Goal: Task Accomplishment & Management: Complete application form

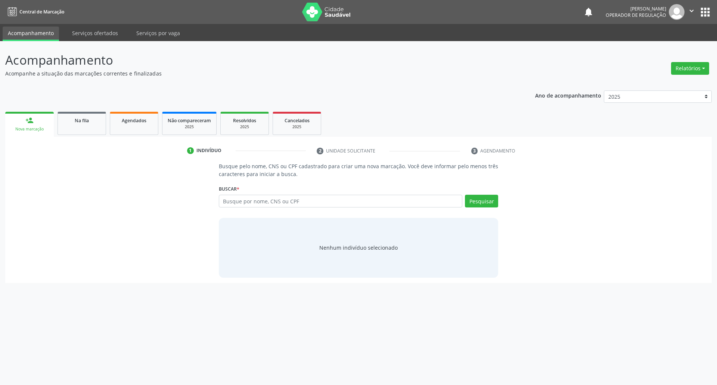
click at [285, 197] on input "text" at bounding box center [341, 201] width 244 height 13
type input "705509445194110"
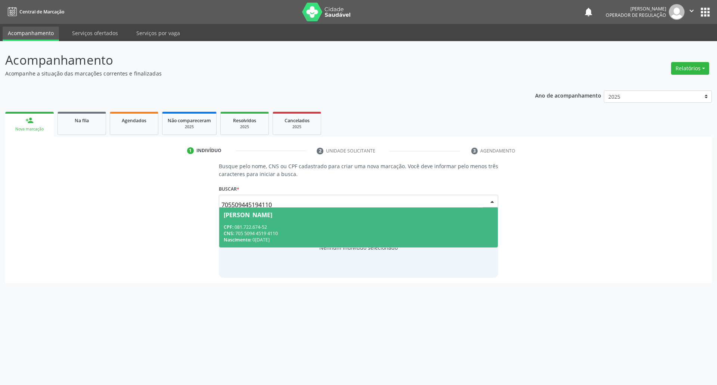
click at [295, 231] on div "CNS: 705 5094 4519 4110" at bounding box center [359, 233] width 270 height 6
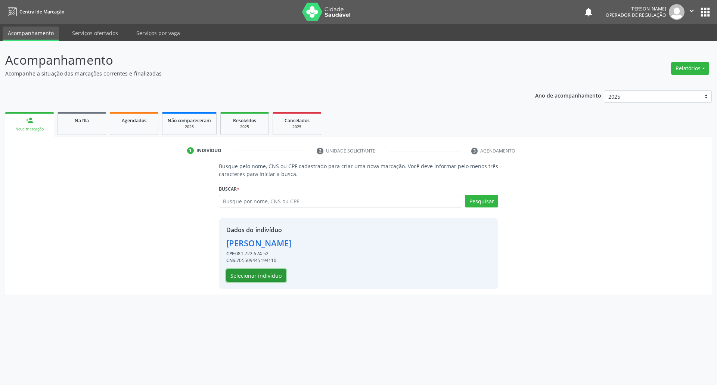
click at [281, 278] on button "Selecionar indivíduo" at bounding box center [256, 275] width 60 height 13
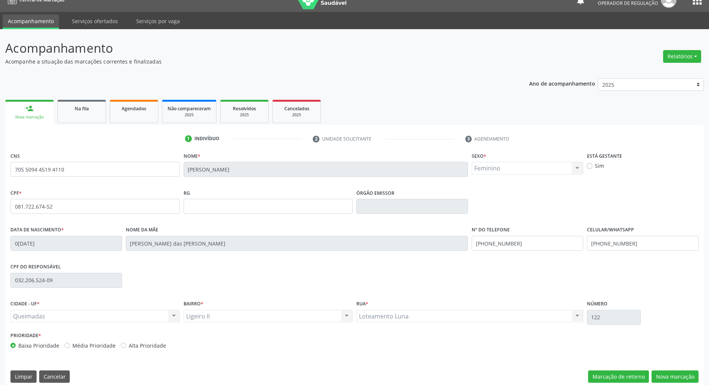
scroll to position [20, 0]
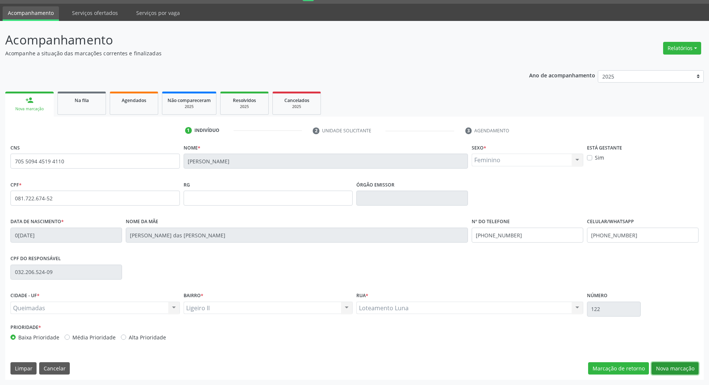
drag, startPoint x: 673, startPoint y: 371, endPoint x: 597, endPoint y: 355, distance: 77.9
click at [673, 371] on button "Nova marcação" at bounding box center [675, 368] width 47 height 13
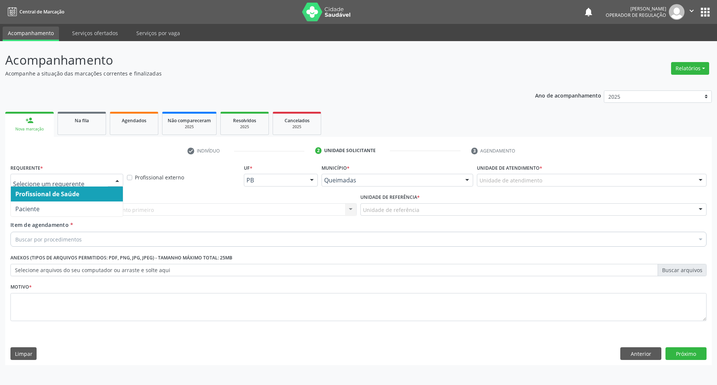
drag, startPoint x: 35, startPoint y: 178, endPoint x: 30, endPoint y: 199, distance: 20.7
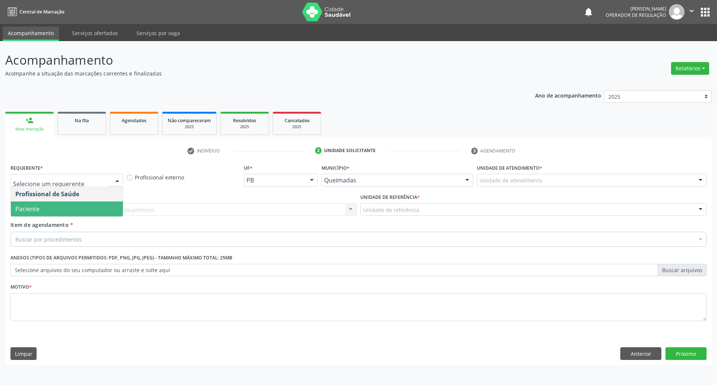
click at [30, 211] on span "Paciente" at bounding box center [27, 209] width 24 height 8
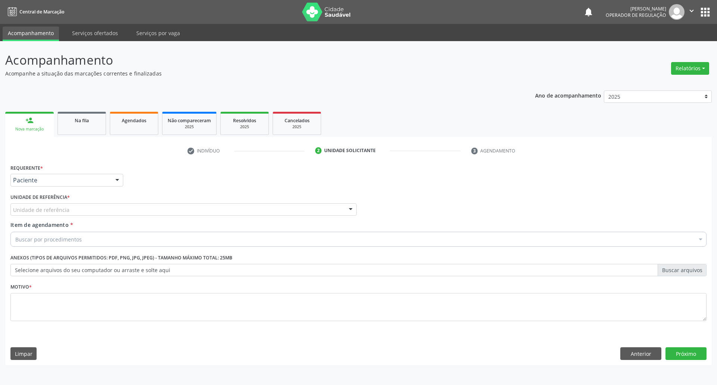
click at [76, 208] on div "Unidade de referência" at bounding box center [183, 209] width 346 height 13
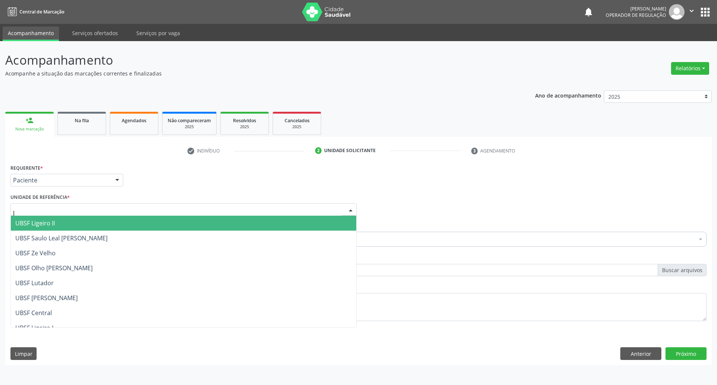
type input "li"
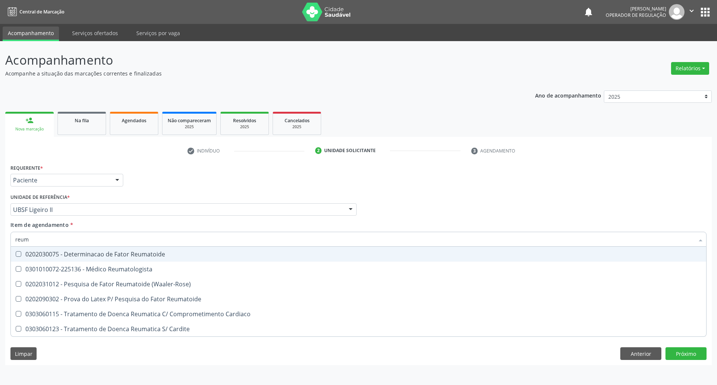
type input "reuma"
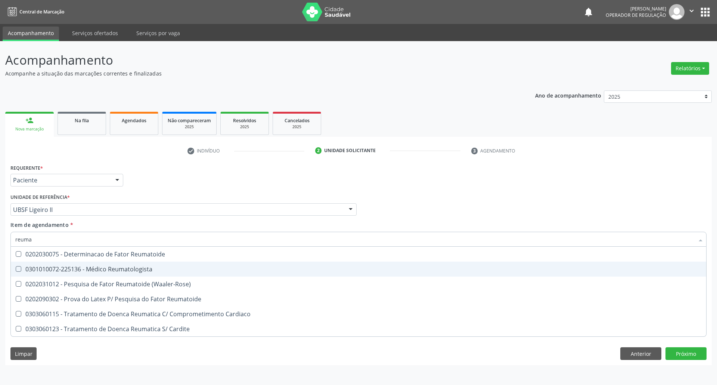
click at [78, 267] on div "0301010072-225136 - Médico Reumatologista" at bounding box center [358, 269] width 686 height 6
checkbox Reumatologista "true"
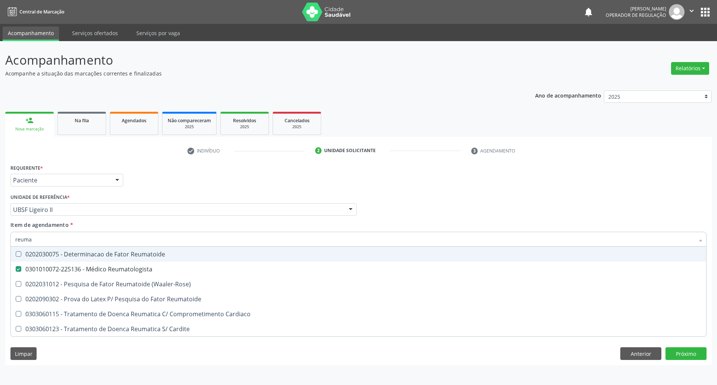
click at [167, 169] on div "Requerente * Paciente Profissional de Saúde Paciente Nenhum resultado encontrad…" at bounding box center [359, 176] width 700 height 29
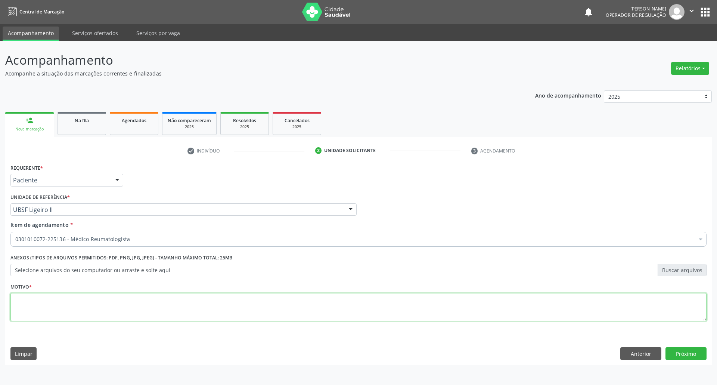
click at [91, 304] on textarea at bounding box center [358, 307] width 696 height 28
type textarea "r"
type textarea "RETORNO [PERSON_NAME] 10/2025"
